Goal: Task Accomplishment & Management: Manage account settings

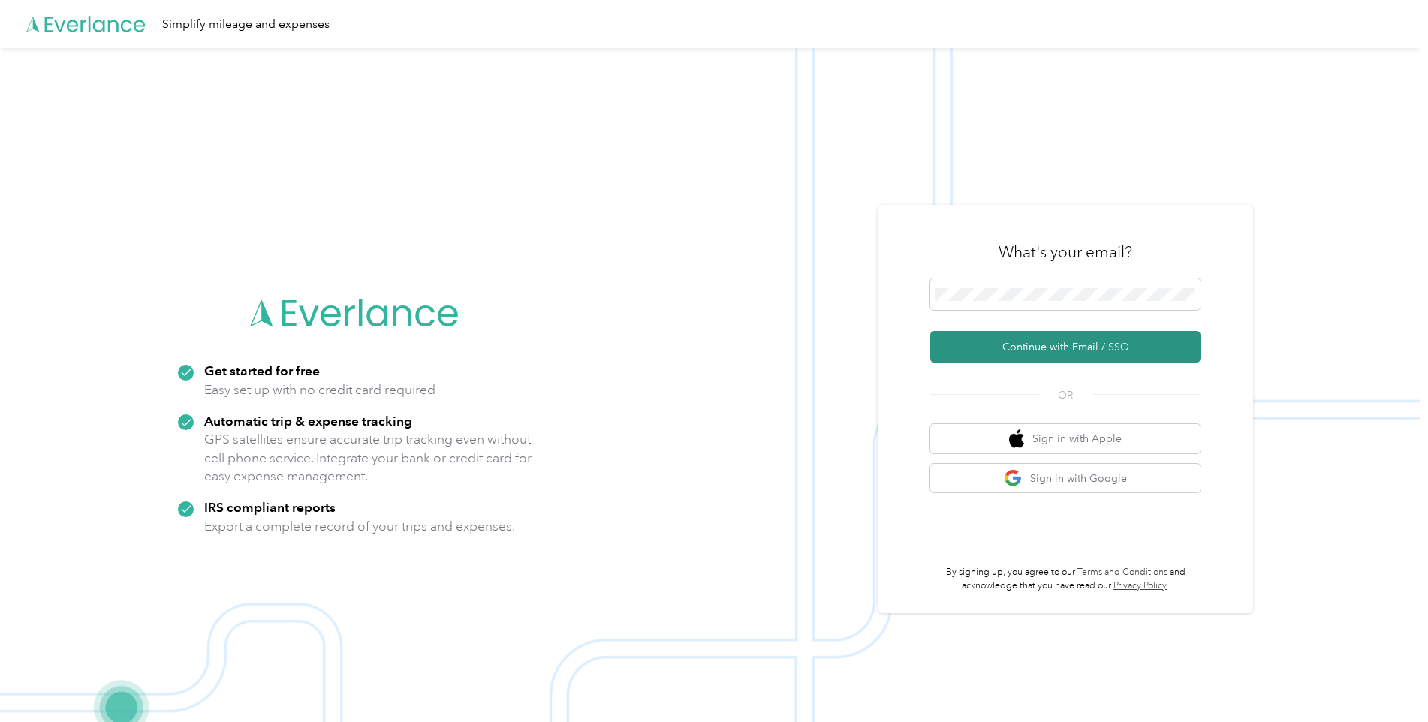
click at [1059, 355] on button "Continue with Email / SSO" at bounding box center [1065, 347] width 270 height 32
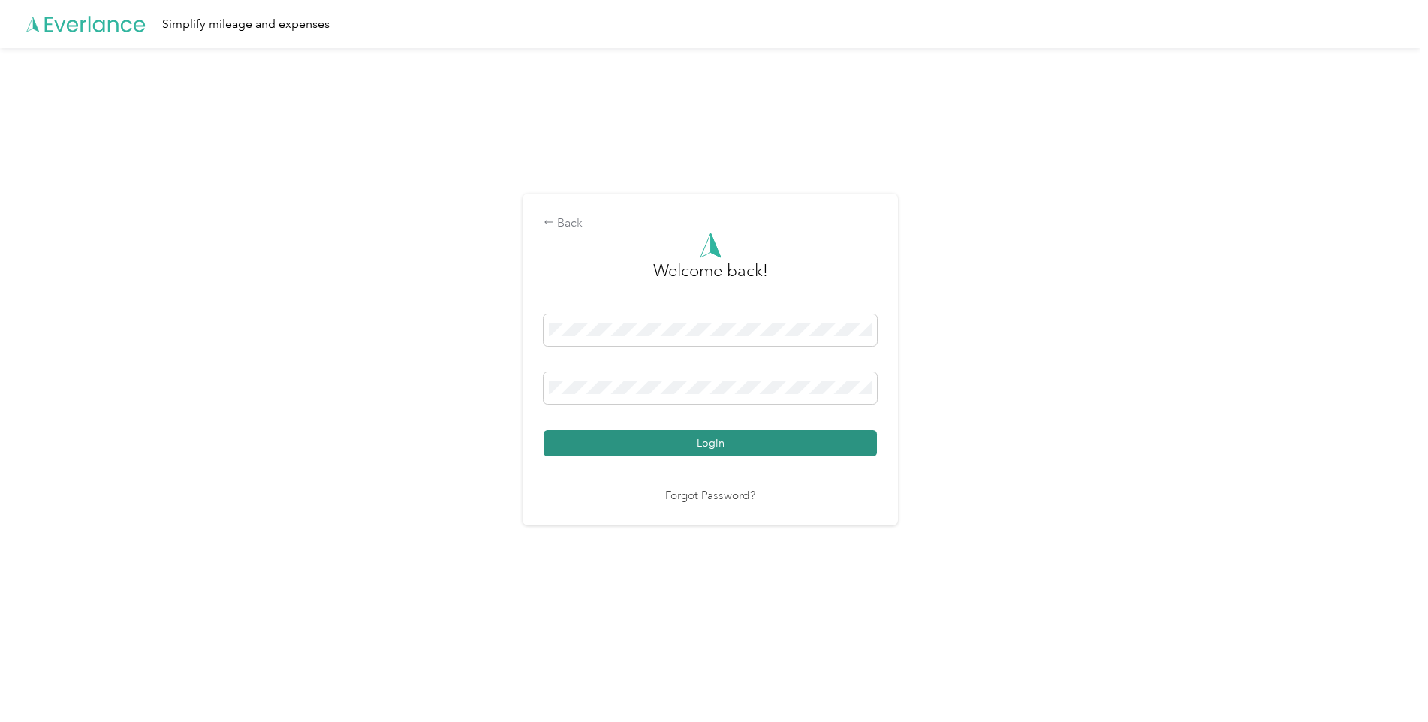
click at [703, 442] on button "Login" at bounding box center [709, 443] width 333 height 26
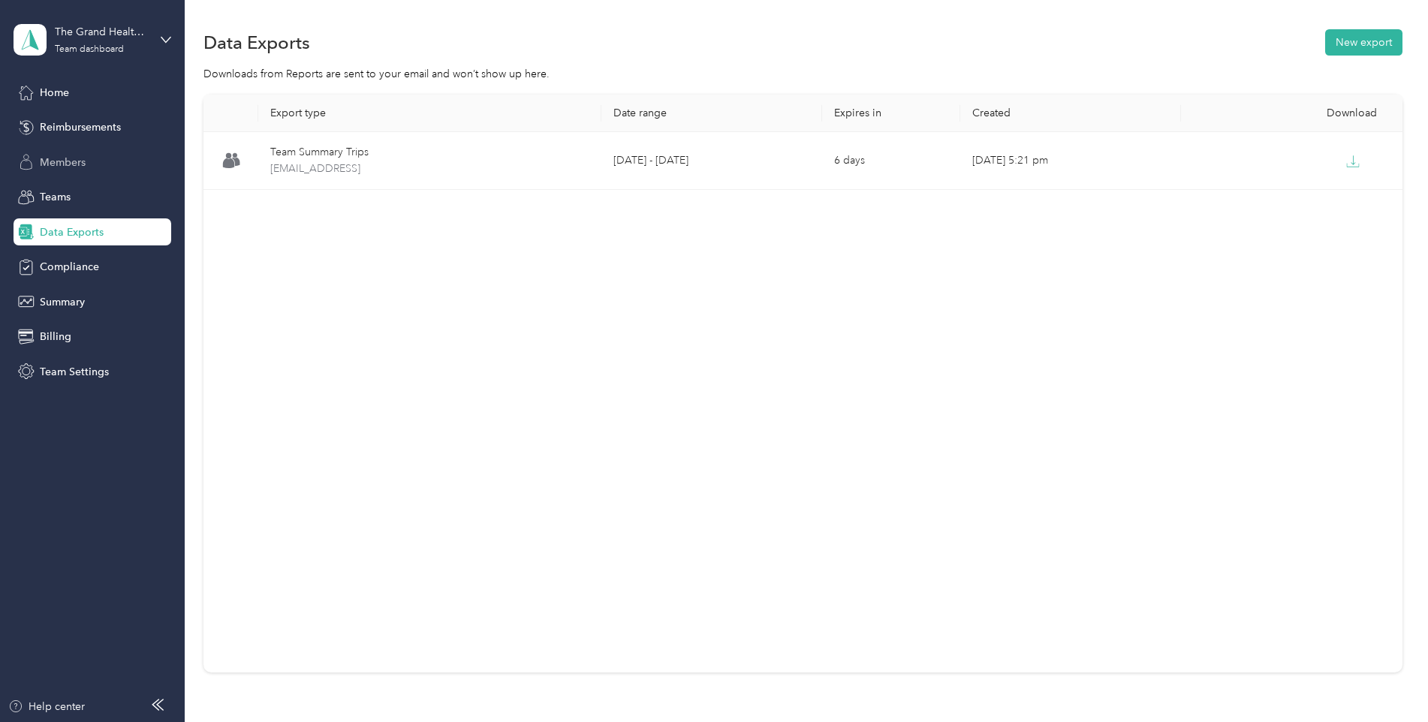
click at [75, 159] on span "Members" at bounding box center [63, 163] width 46 height 16
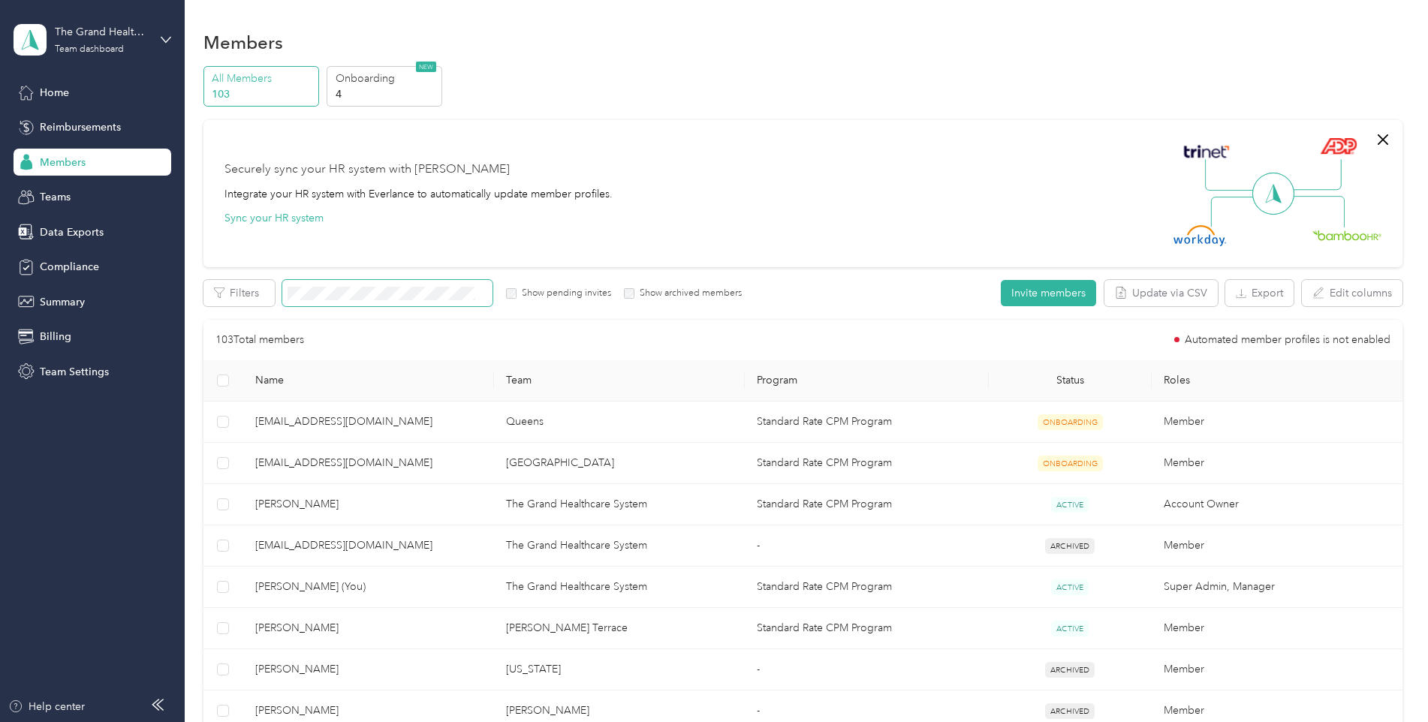
click at [418, 286] on span at bounding box center [387, 293] width 210 height 26
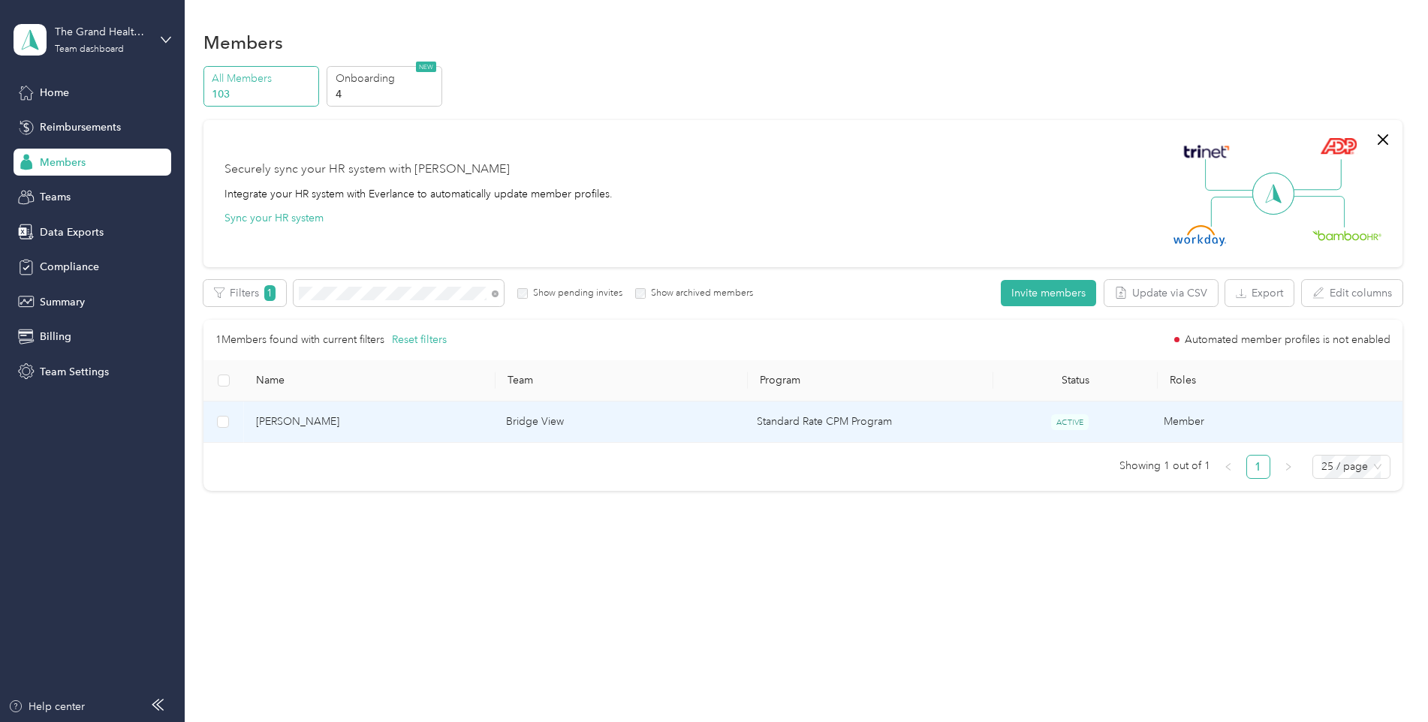
click at [517, 423] on td "Bridge View" at bounding box center [619, 422] width 251 height 41
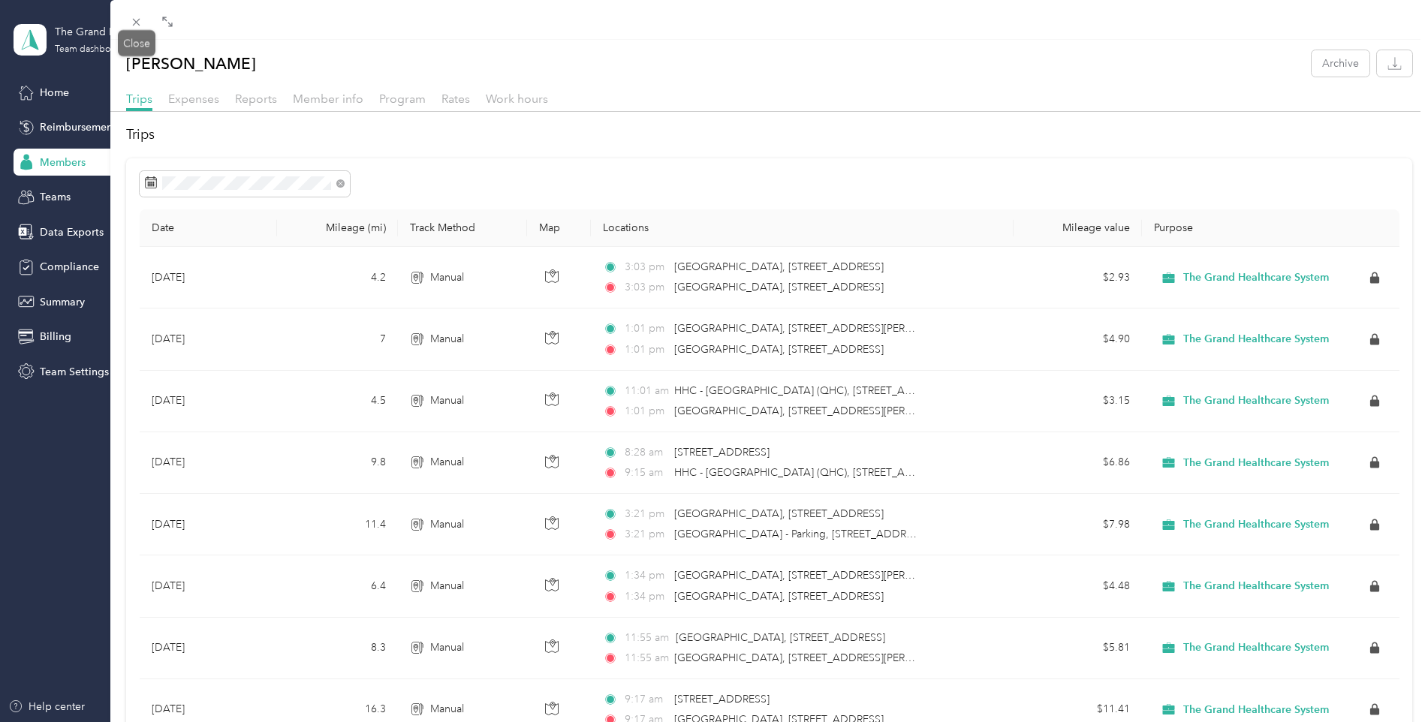
click at [134, 26] on icon at bounding box center [136, 22] width 13 height 13
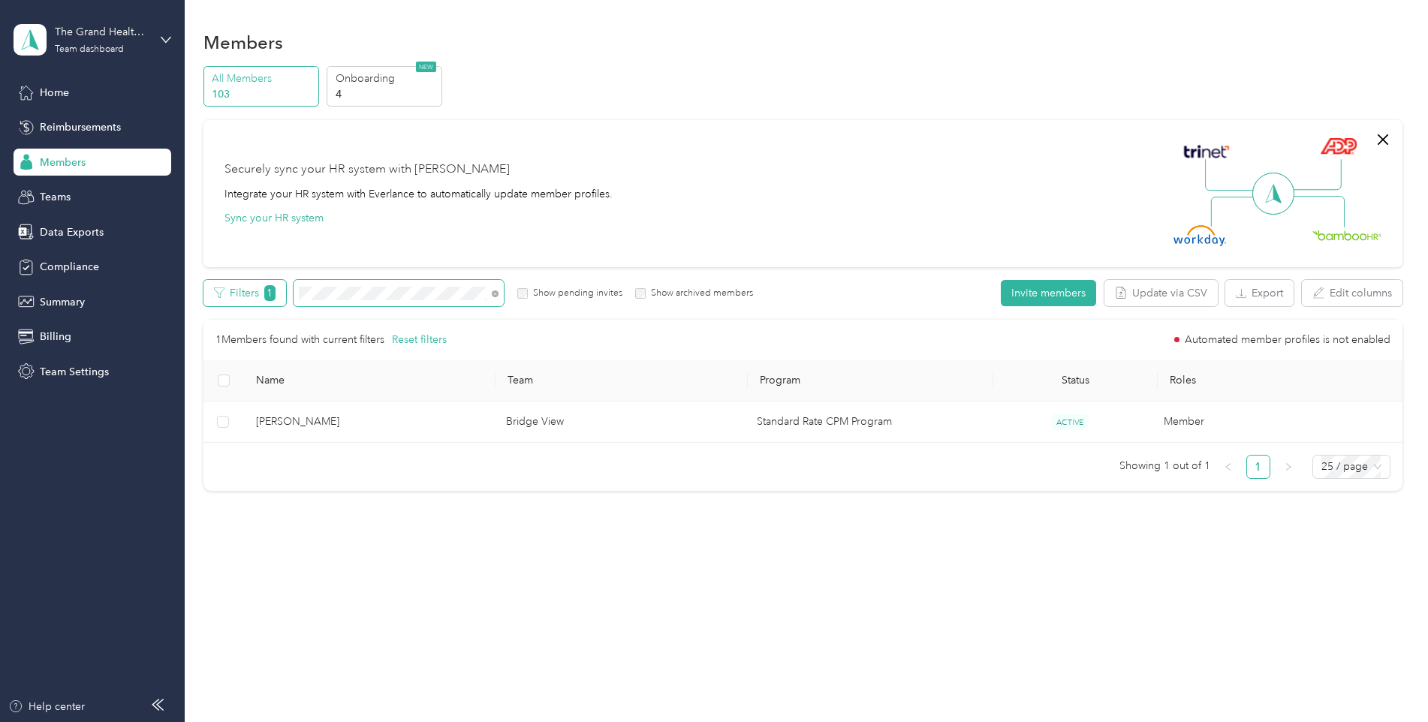
click at [261, 288] on div "Filters 1 Show pending invites Show archived members" at bounding box center [478, 293] width 550 height 26
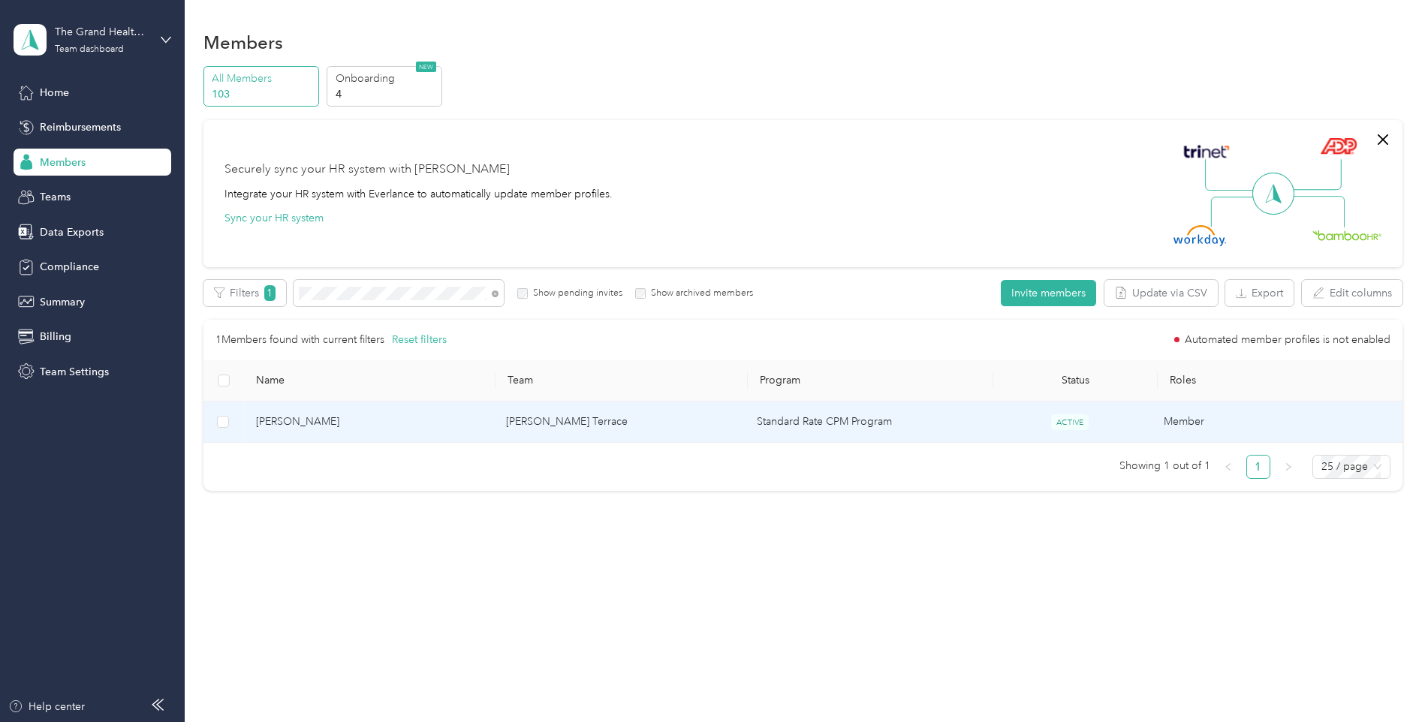
click at [281, 416] on span "[PERSON_NAME]" at bounding box center [369, 422] width 227 height 17
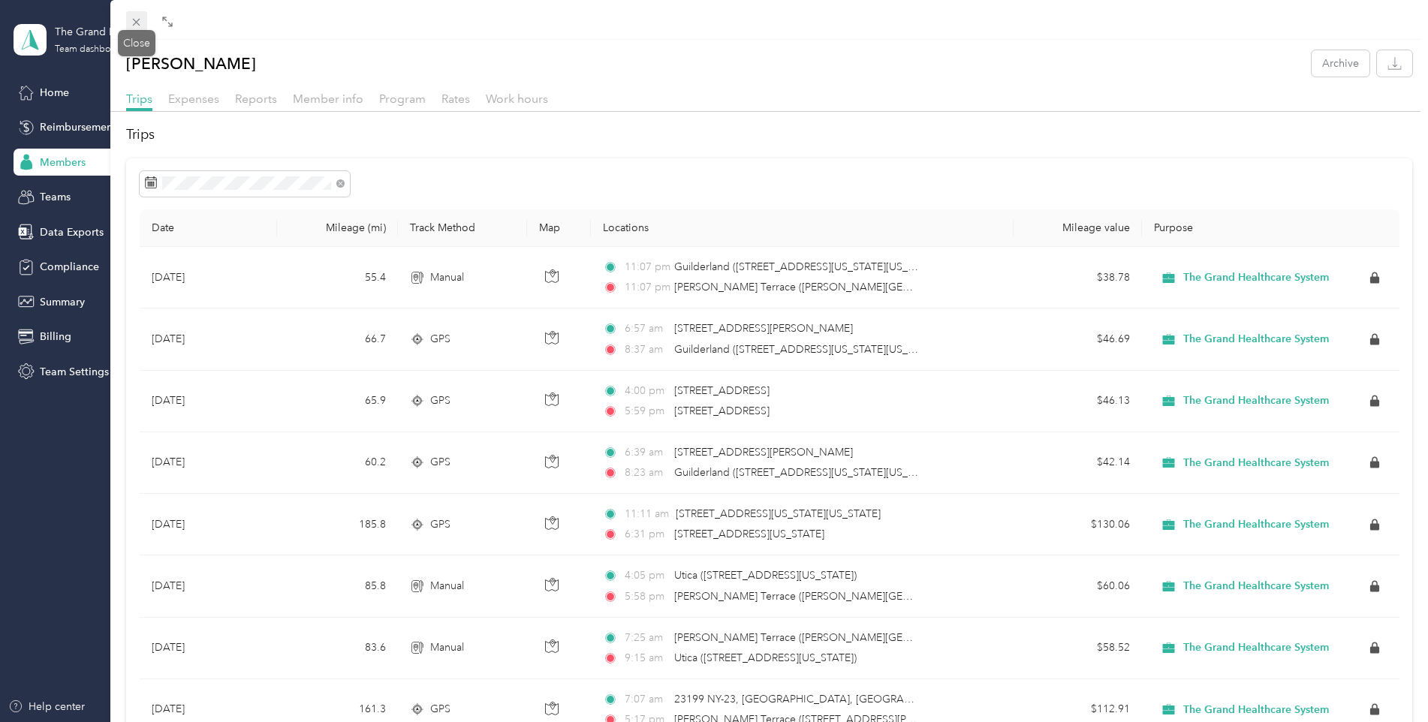
click at [135, 23] on icon at bounding box center [136, 22] width 13 height 13
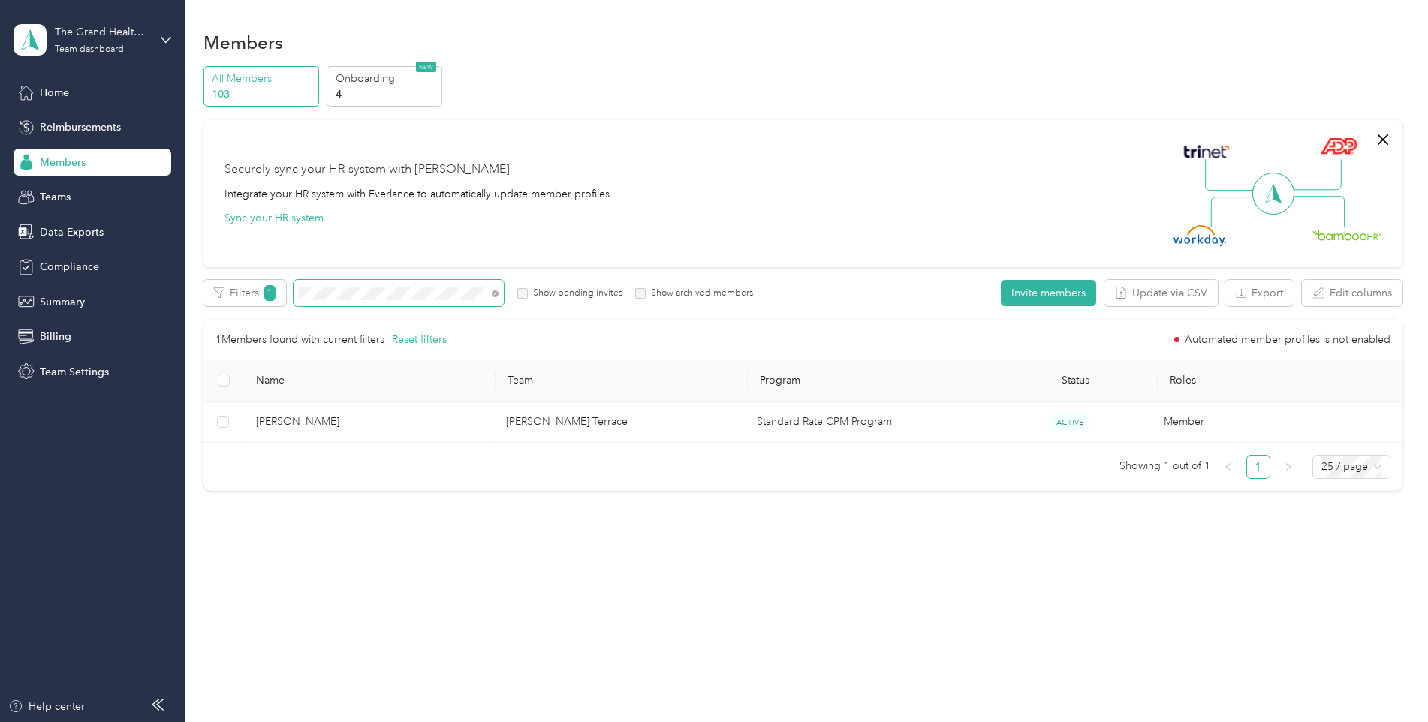
click at [285, 300] on div "Filters 1 Show pending invites Show archived members" at bounding box center [478, 293] width 550 height 26
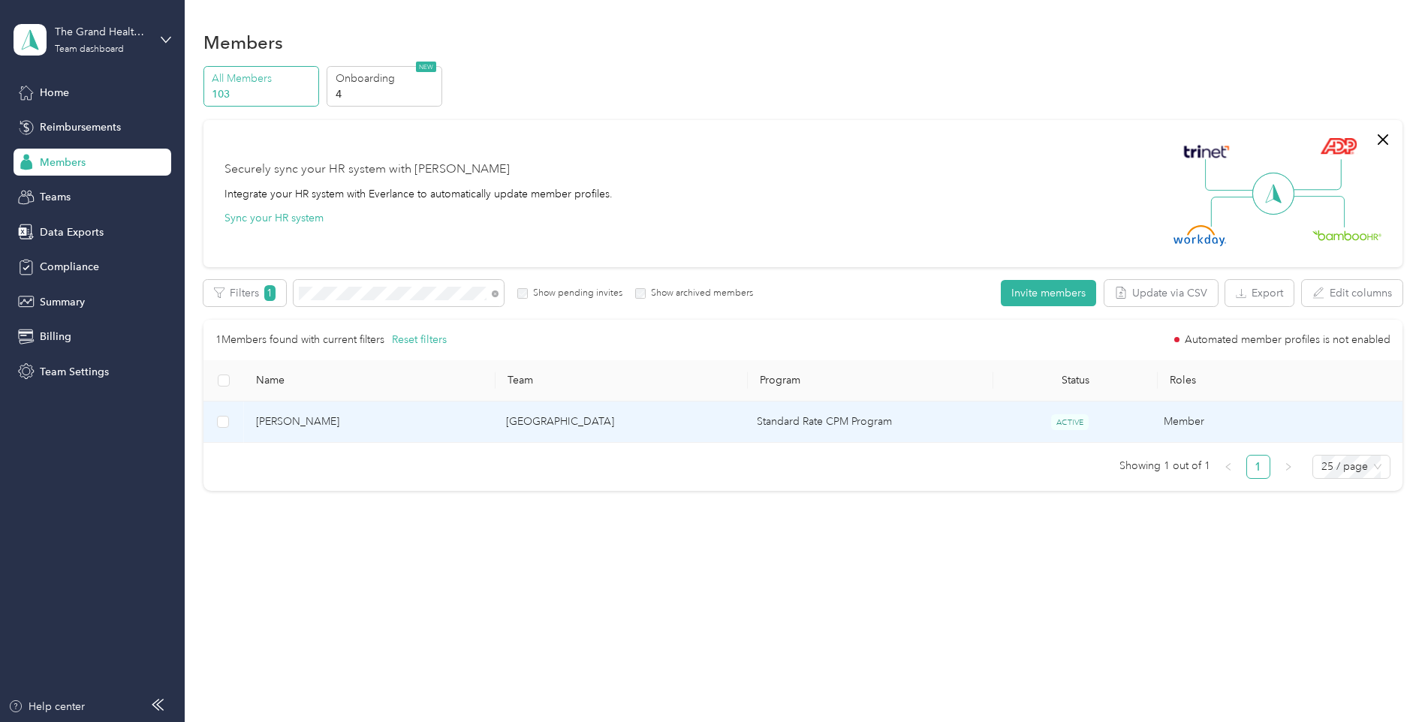
click at [282, 420] on span "[PERSON_NAME]" at bounding box center [369, 422] width 227 height 17
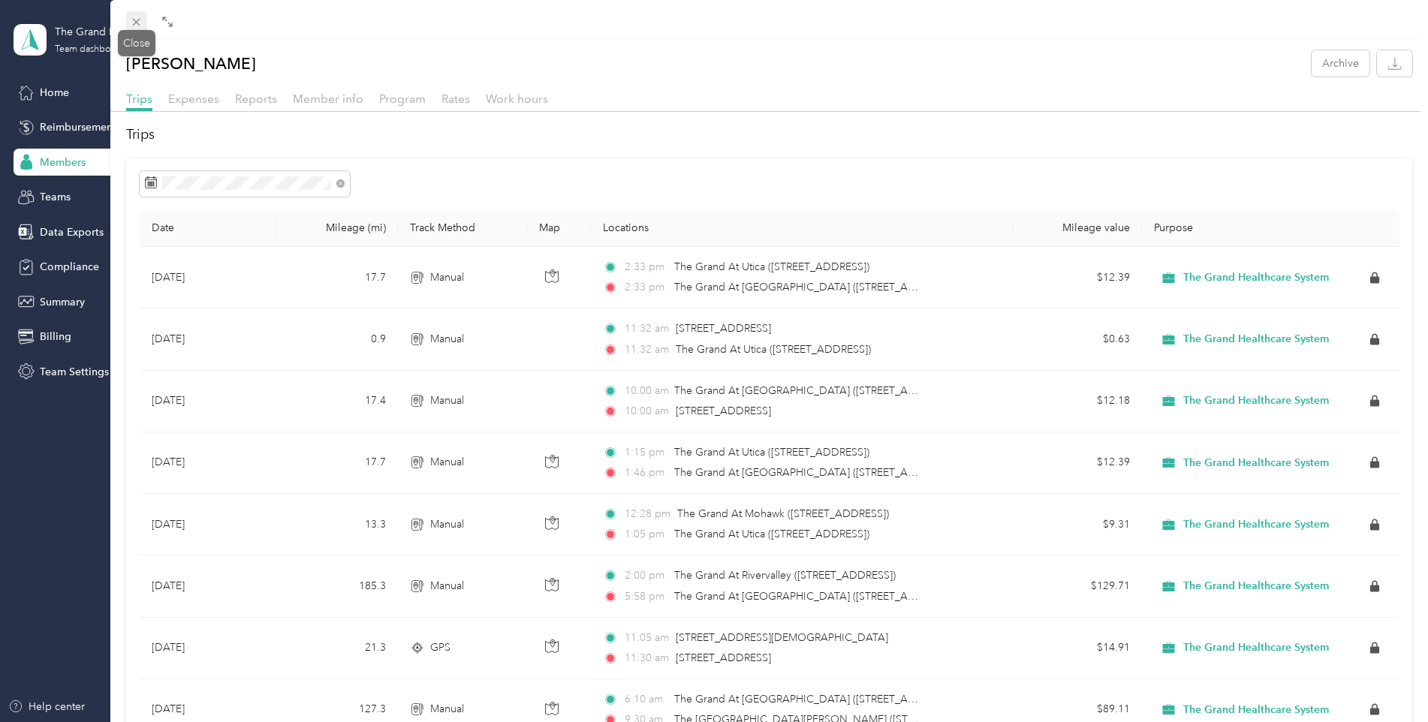
click at [137, 24] on icon at bounding box center [136, 22] width 13 height 13
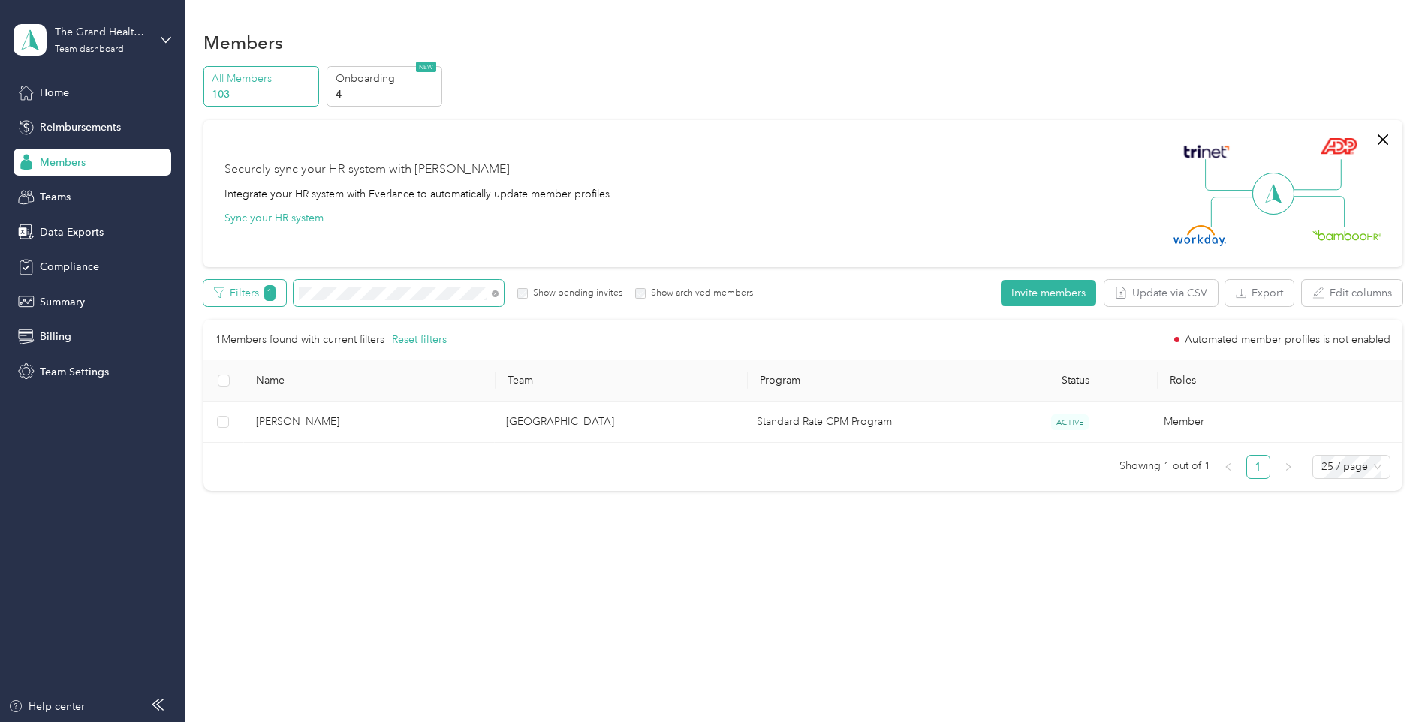
click at [268, 292] on div "Filters 1 Show pending invites Show archived members" at bounding box center [478, 293] width 550 height 26
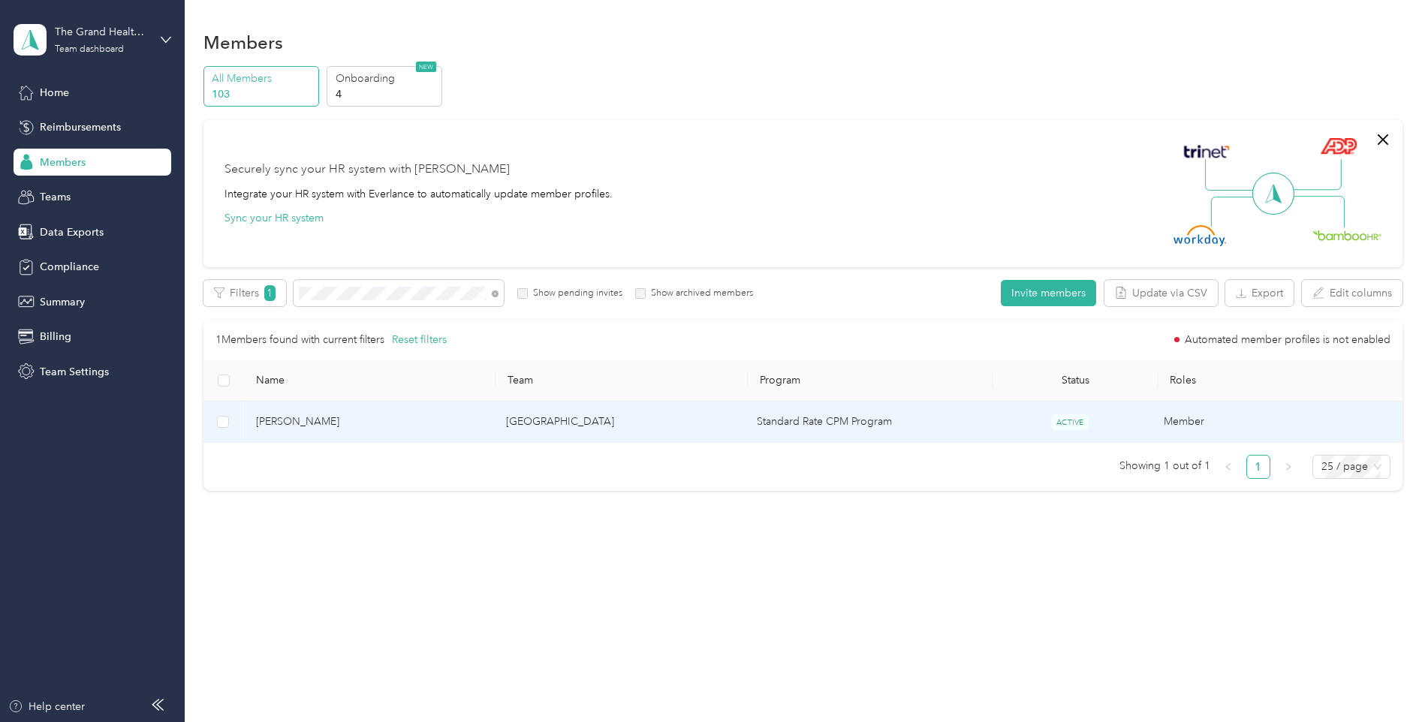
click at [303, 420] on span "[PERSON_NAME]" at bounding box center [369, 422] width 227 height 17
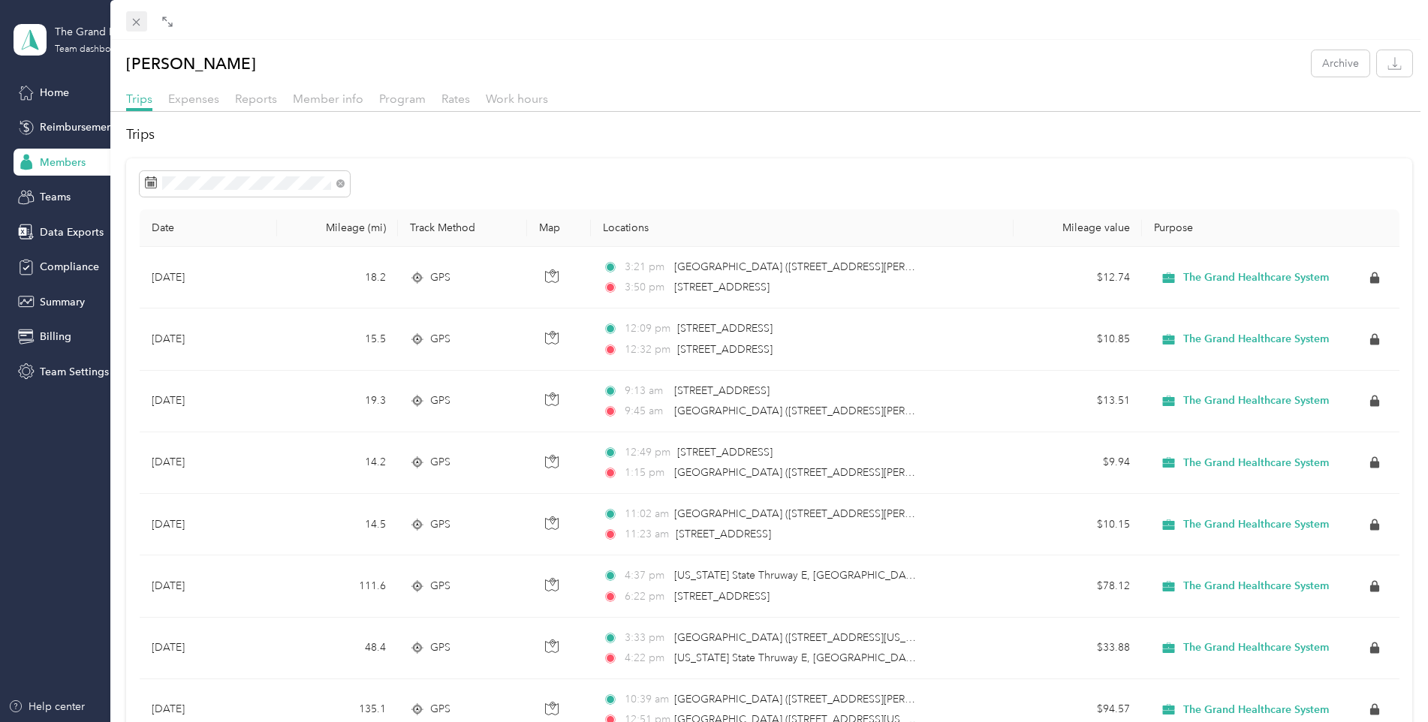
click at [137, 27] on icon at bounding box center [136, 22] width 13 height 13
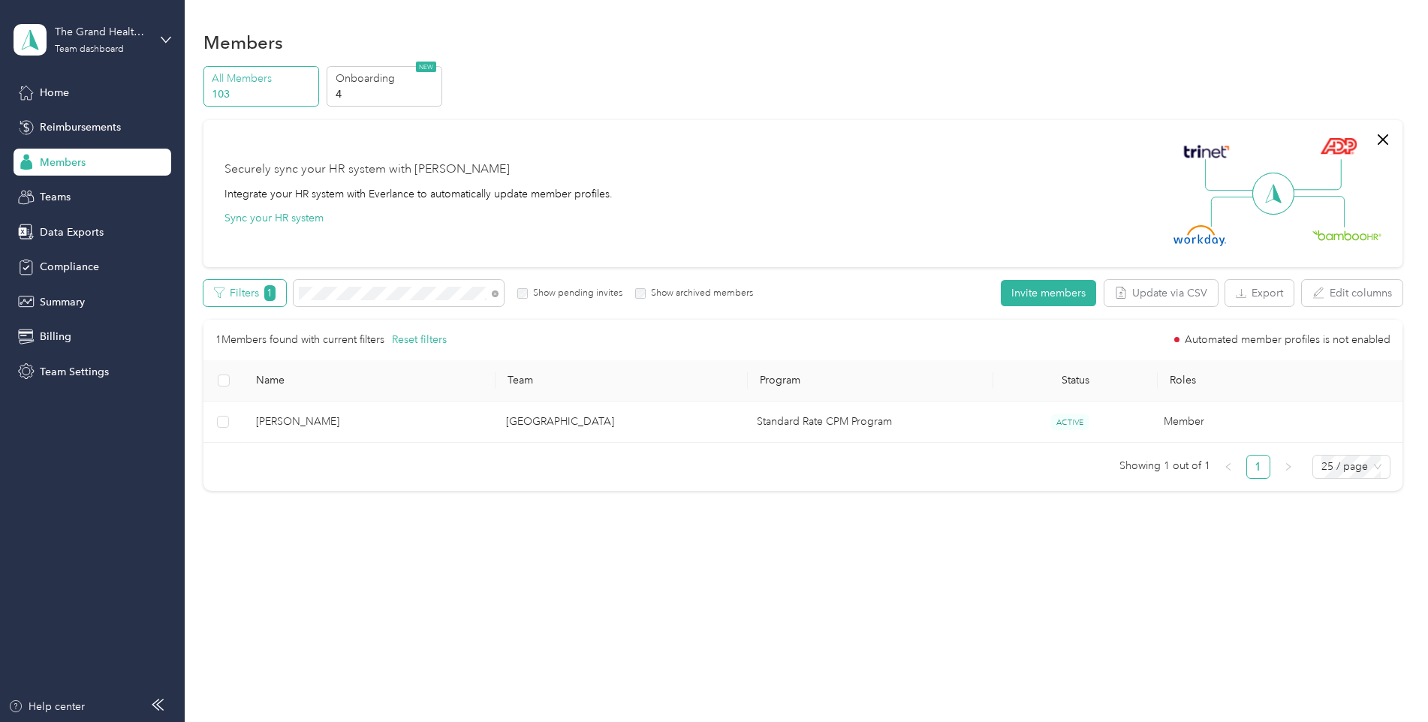
drag, startPoint x: 342, startPoint y: 286, endPoint x: 278, endPoint y: 295, distance: 63.7
click at [278, 295] on div "Filters 1 Show pending invites Show archived members" at bounding box center [478, 293] width 550 height 26
drag, startPoint x: 362, startPoint y: 300, endPoint x: 281, endPoint y: 298, distance: 80.4
click at [282, 299] on div "Filters 1 Show pending invites Show archived members" at bounding box center [478, 293] width 550 height 26
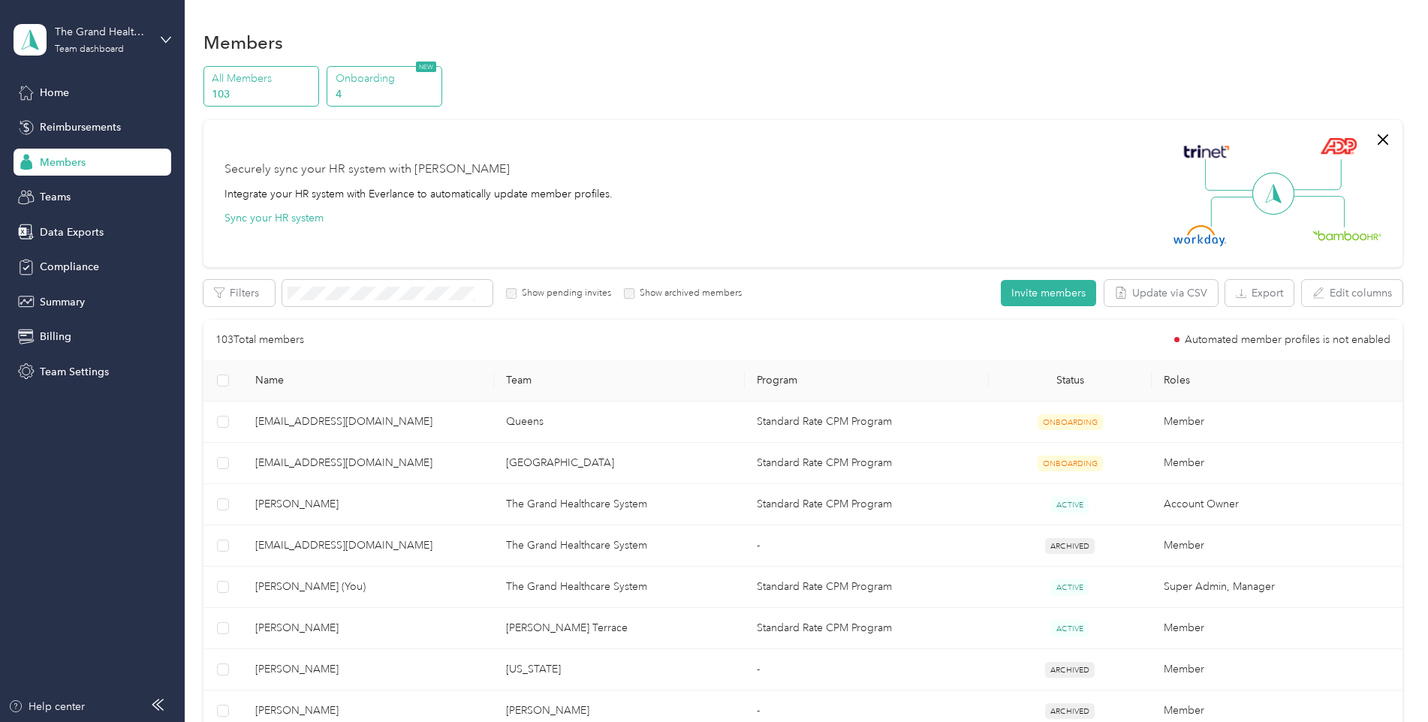
click at [396, 77] on p "Onboarding" at bounding box center [387, 79] width 102 height 16
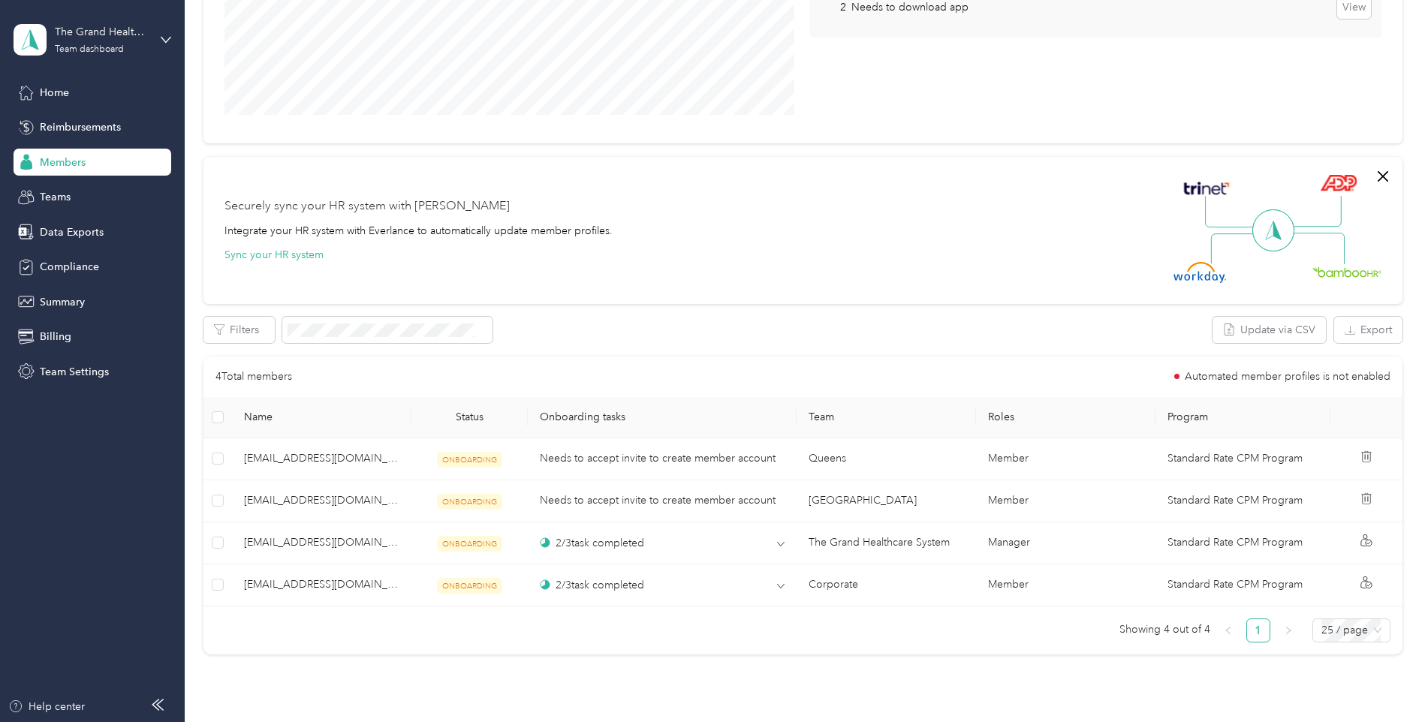
scroll to position [289, 0]
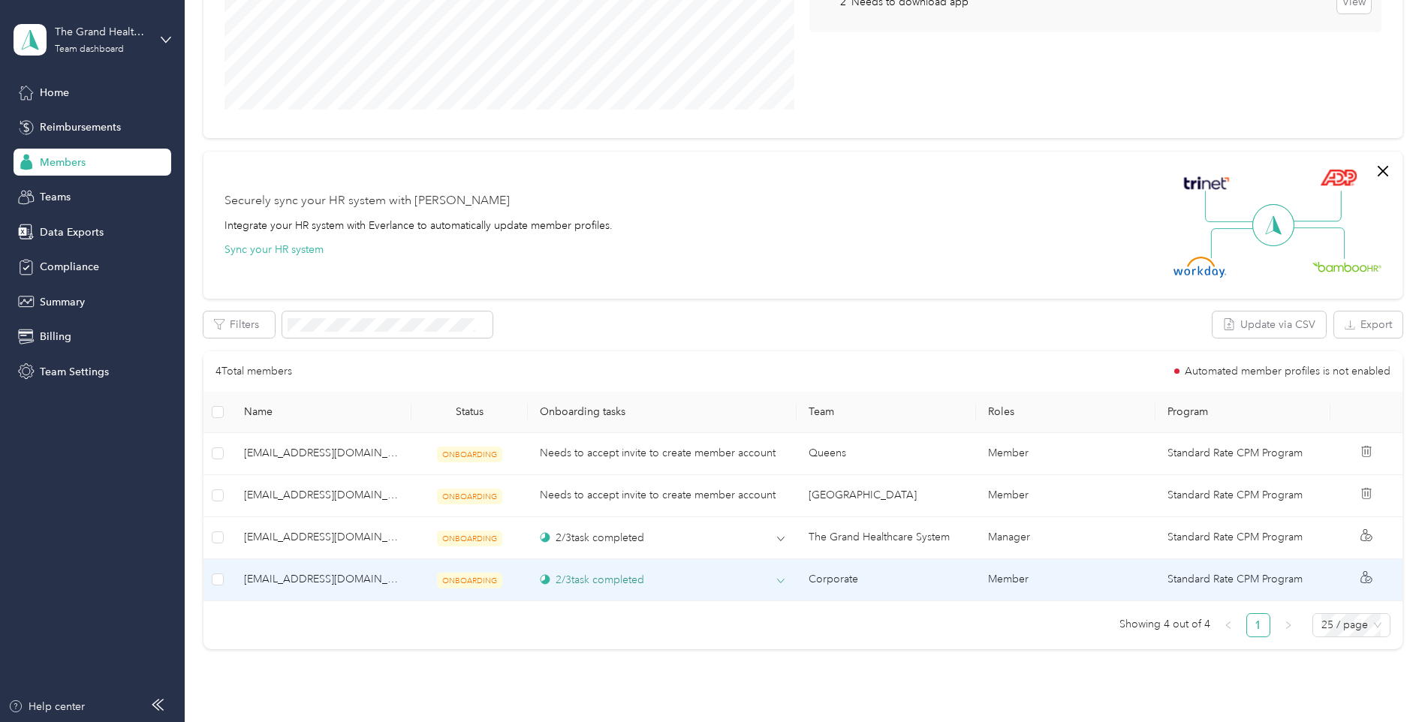
click at [620, 582] on div "2 / 3 task completed" at bounding box center [592, 580] width 104 height 16
